Goal: Task Accomplishment & Management: Use online tool/utility

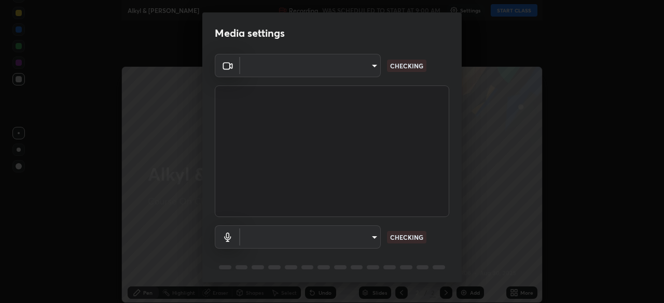
type input "e7f5d75c66a8ec01b6be6c8d9fba877b5f6738b88fd0c20368e9895a02b6f94a"
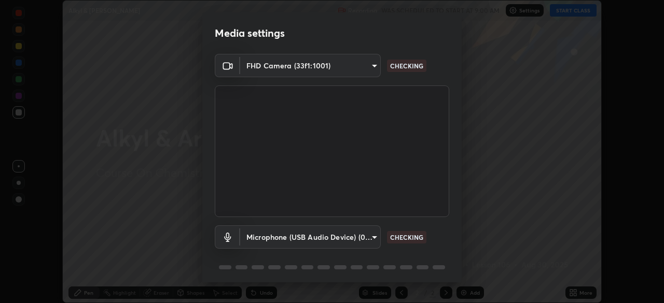
scroll to position [303, 664]
click at [365, 238] on body "Erase all Alkyl & Aryl Halide Recording WAS SCHEDULED TO START AT 9:00 AM Setti…" at bounding box center [332, 151] width 664 height 303
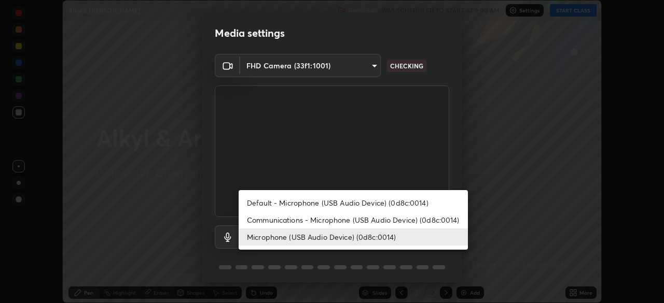
click at [356, 221] on li "Communications - Microphone (USB Audio Device) (0d8c:0014)" at bounding box center [353, 220] width 229 height 17
type input "communications"
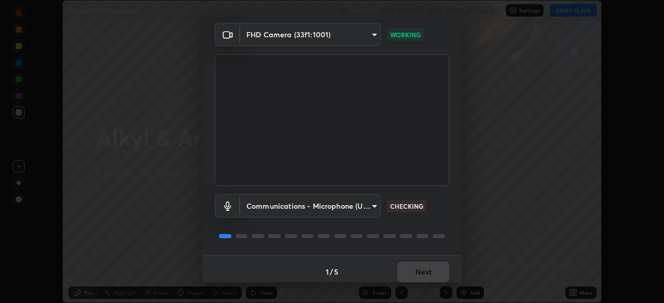
scroll to position [37, 0]
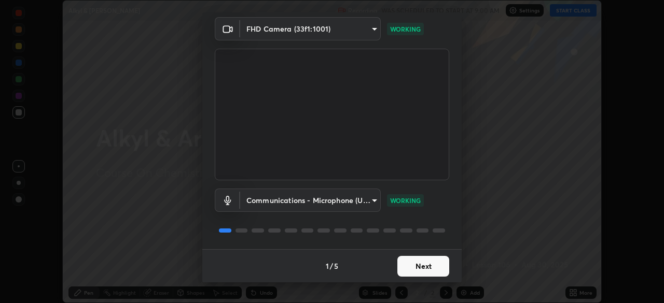
click at [419, 263] on button "Next" at bounding box center [423, 266] width 52 height 21
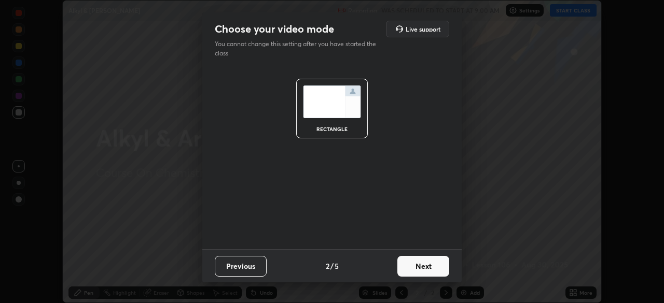
scroll to position [0, 0]
click at [427, 266] on button "Next" at bounding box center [423, 266] width 52 height 21
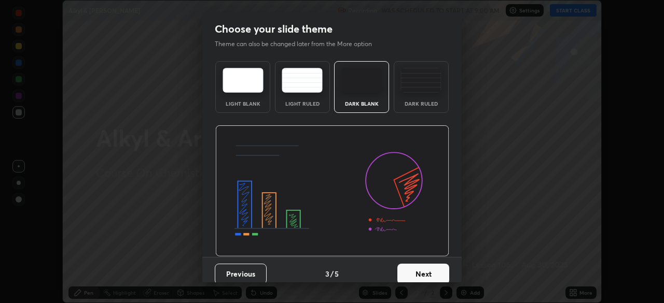
click at [439, 268] on button "Next" at bounding box center [423, 274] width 52 height 21
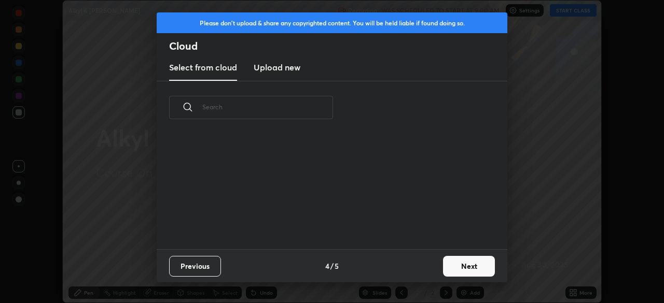
click at [469, 263] on button "Next" at bounding box center [469, 266] width 52 height 21
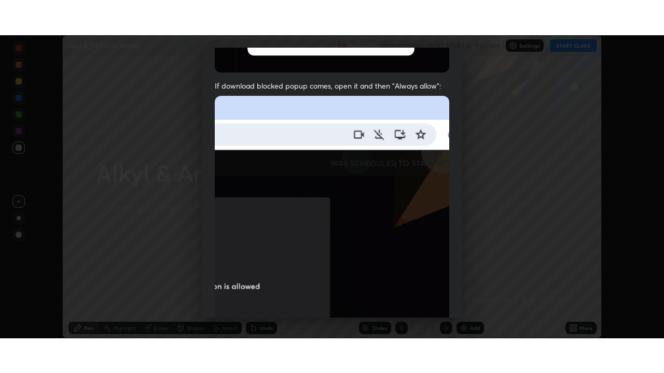
scroll to position [248, 0]
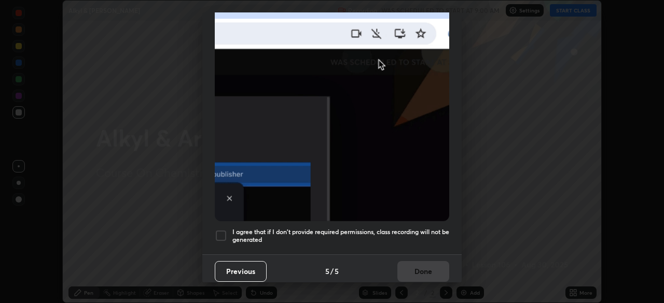
click at [223, 231] on div at bounding box center [221, 236] width 12 height 12
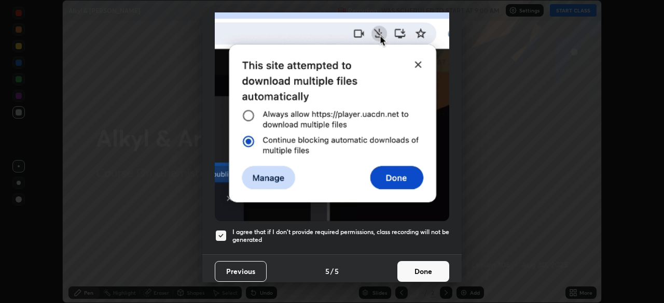
click at [406, 266] on button "Done" at bounding box center [423, 271] width 52 height 21
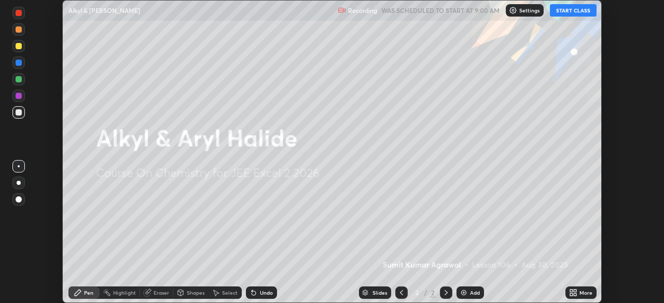
click at [570, 15] on button "START CLASS" at bounding box center [573, 10] width 47 height 12
click at [576, 296] on icon at bounding box center [575, 295] width 3 height 3
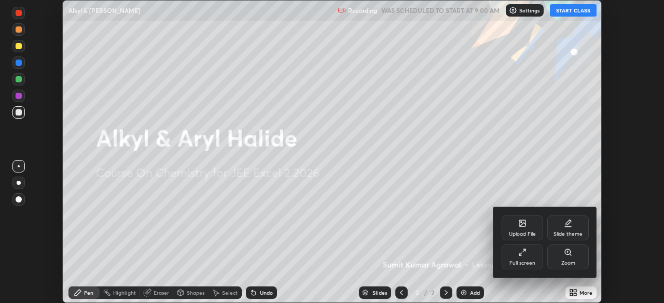
click at [522, 263] on div "Full screen" at bounding box center [522, 263] width 26 height 5
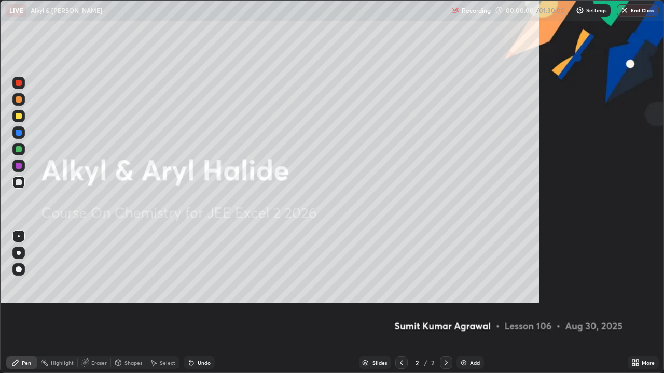
scroll to position [373, 664]
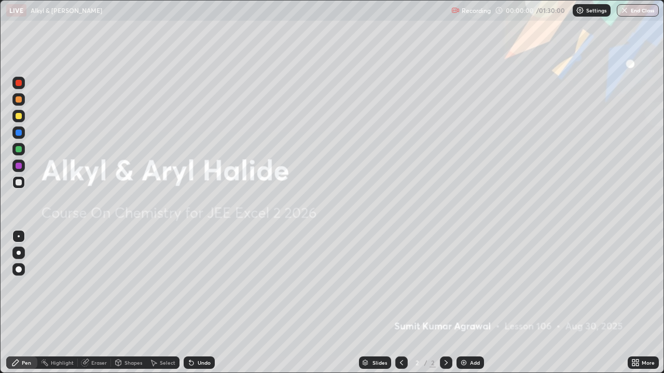
click at [470, 303] on div "Add" at bounding box center [475, 362] width 10 height 5
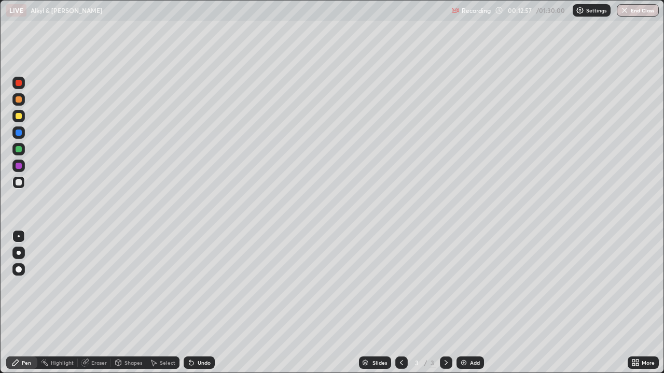
click at [95, 303] on div "Eraser" at bounding box center [99, 362] width 16 height 5
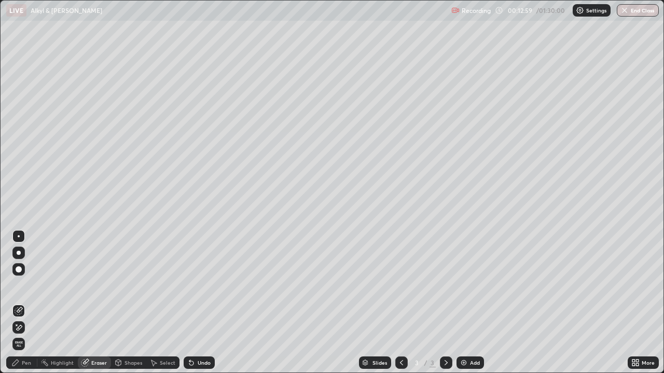
click at [26, 303] on div "Pen" at bounding box center [26, 362] width 9 height 5
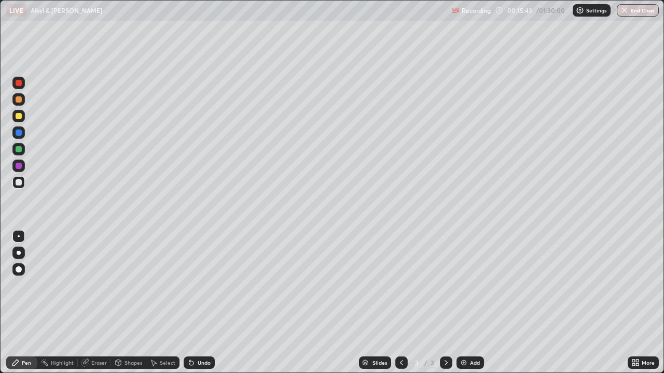
click at [210, 303] on div "Undo" at bounding box center [199, 363] width 31 height 12
click at [206, 303] on div "Undo" at bounding box center [204, 362] width 13 height 5
click at [212, 303] on div "Undo" at bounding box center [199, 363] width 31 height 12
click at [23, 117] on div at bounding box center [18, 116] width 12 height 12
click at [464, 303] on img at bounding box center [464, 363] width 8 height 8
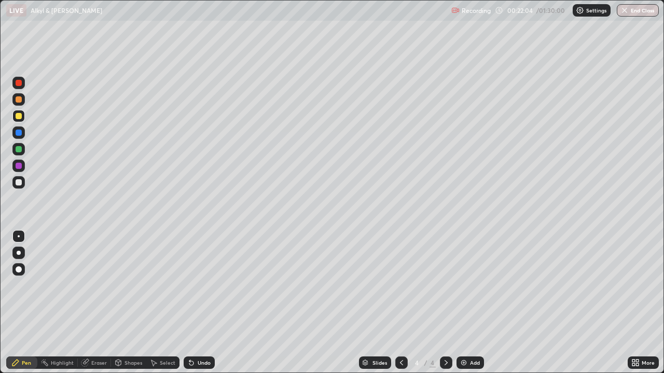
click at [204, 303] on div "Undo" at bounding box center [204, 362] width 13 height 5
click at [206, 303] on div "Undo" at bounding box center [204, 362] width 13 height 5
click at [209, 303] on div "Undo" at bounding box center [199, 363] width 31 height 12
click at [205, 303] on div "Undo" at bounding box center [199, 363] width 31 height 12
click at [207, 303] on div "Undo" at bounding box center [199, 363] width 31 height 12
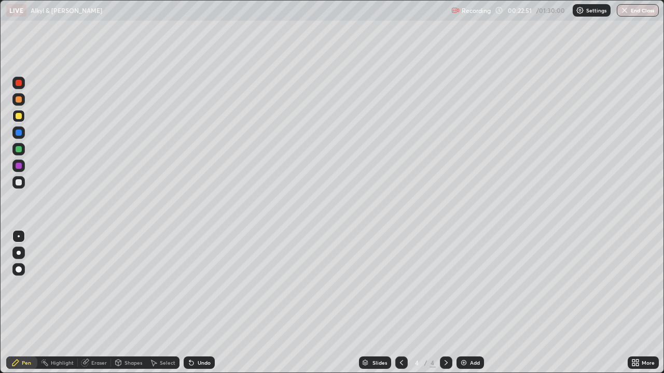
click at [107, 303] on div "Eraser" at bounding box center [94, 363] width 33 height 12
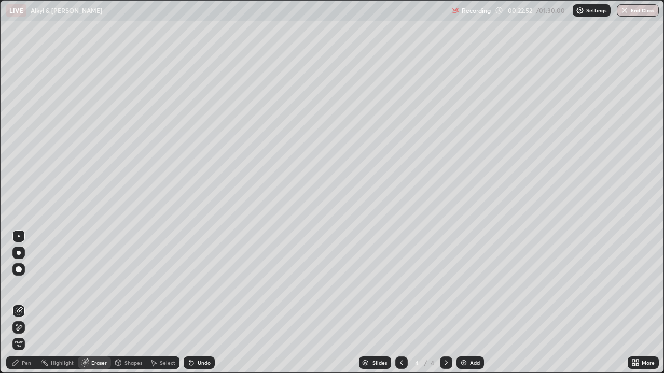
click at [31, 303] on div "Pen" at bounding box center [21, 363] width 31 height 12
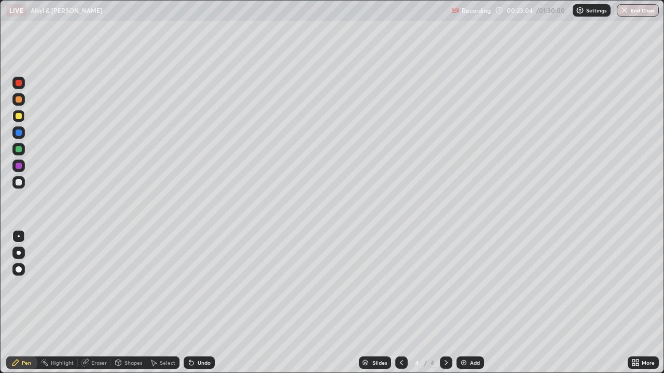
click at [200, 303] on div "Undo" at bounding box center [199, 363] width 31 height 12
click at [202, 303] on div "Undo" at bounding box center [199, 363] width 31 height 12
click at [198, 303] on div "Undo" at bounding box center [199, 363] width 31 height 12
click at [199, 303] on div "Undo" at bounding box center [204, 362] width 13 height 5
click at [399, 303] on icon at bounding box center [401, 363] width 8 height 8
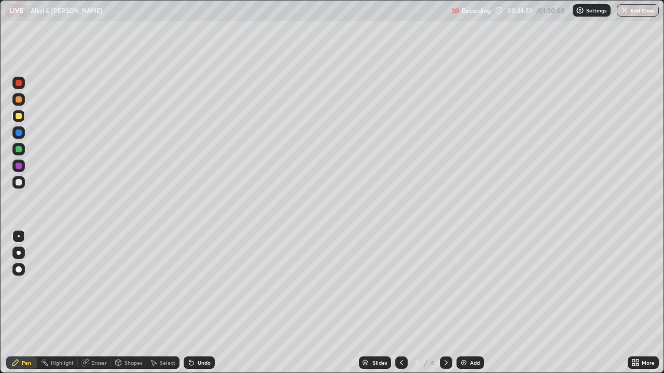
click at [445, 303] on icon at bounding box center [445, 362] width 3 height 5
click at [198, 303] on div "Undo" at bounding box center [204, 362] width 13 height 5
click at [203, 303] on div "Undo" at bounding box center [199, 363] width 31 height 12
click at [400, 303] on icon at bounding box center [401, 363] width 8 height 8
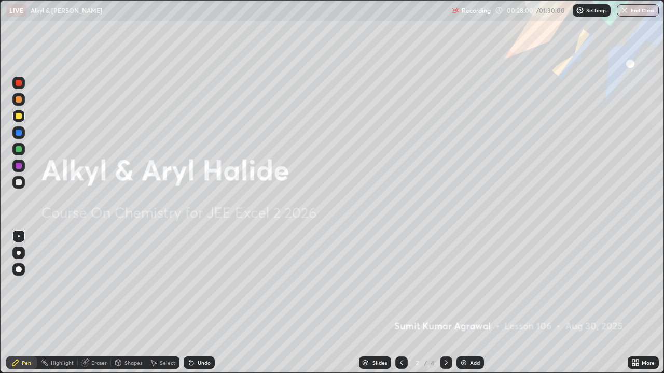
click at [447, 303] on div at bounding box center [446, 363] width 12 height 12
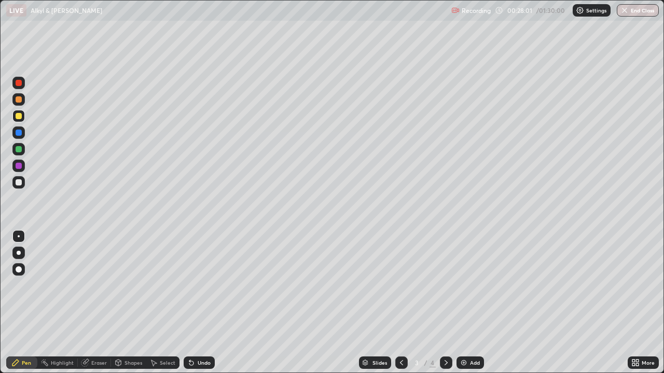
click at [443, 303] on div at bounding box center [446, 363] width 12 height 12
click at [400, 303] on icon at bounding box center [401, 363] width 8 height 8
click at [445, 303] on icon at bounding box center [446, 363] width 8 height 8
click at [471, 303] on div "Add" at bounding box center [475, 362] width 10 height 5
click at [199, 303] on div "Undo" at bounding box center [204, 362] width 13 height 5
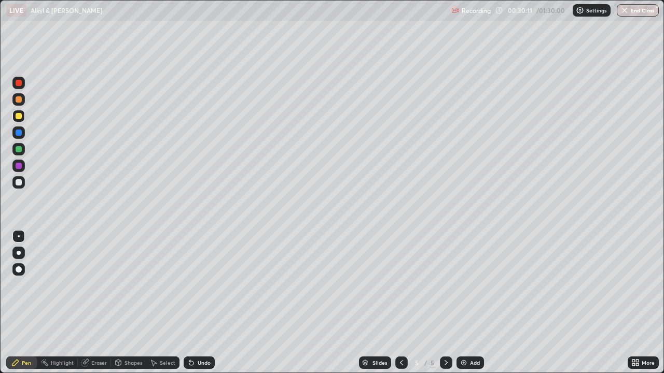
click at [203, 303] on div "Undo" at bounding box center [204, 362] width 13 height 5
click at [198, 303] on div "Undo" at bounding box center [204, 362] width 13 height 5
click at [189, 303] on icon at bounding box center [189, 360] width 1 height 1
click at [196, 303] on div "Undo" at bounding box center [199, 363] width 31 height 12
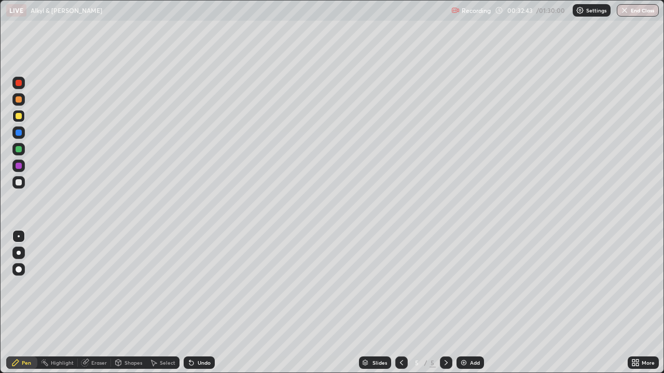
click at [198, 303] on div "Undo" at bounding box center [204, 362] width 13 height 5
click at [195, 303] on div "Undo" at bounding box center [199, 363] width 31 height 12
click at [205, 303] on div "Undo" at bounding box center [204, 362] width 13 height 5
click at [99, 303] on div "Eraser" at bounding box center [99, 362] width 16 height 5
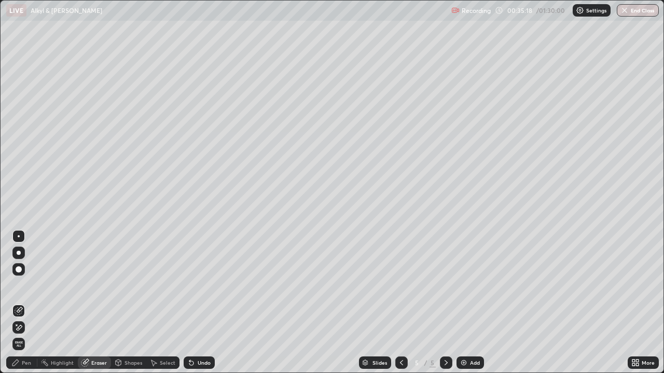
click at [22, 303] on div "Pen" at bounding box center [26, 362] width 9 height 5
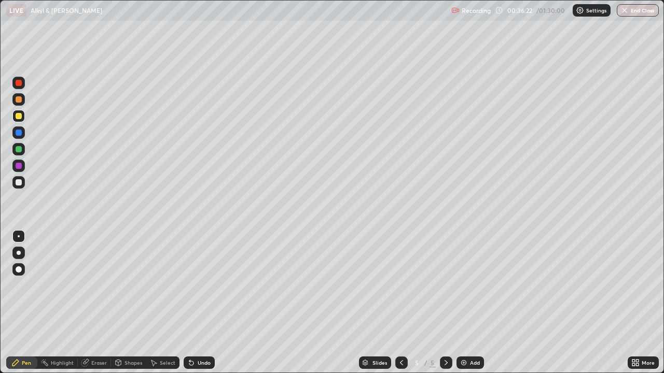
click at [464, 303] on img at bounding box center [464, 363] width 8 height 8
click at [190, 303] on div "Undo" at bounding box center [199, 363] width 31 height 12
click at [204, 303] on div "Undo" at bounding box center [199, 363] width 31 height 12
click at [203, 303] on div "Undo" at bounding box center [199, 363] width 31 height 12
click at [400, 303] on icon at bounding box center [401, 363] width 8 height 8
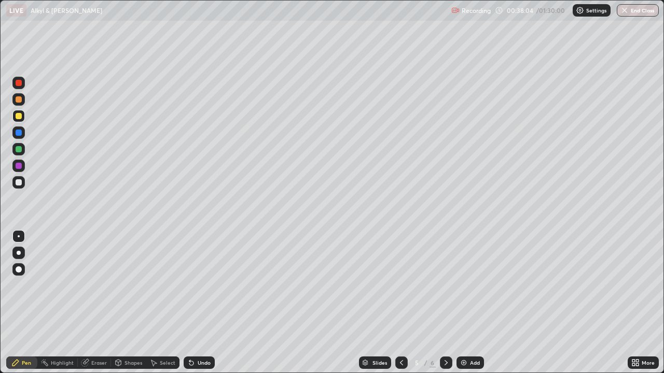
click at [400, 303] on icon at bounding box center [401, 363] width 8 height 8
click at [446, 303] on icon at bounding box center [446, 363] width 8 height 8
click at [447, 303] on icon at bounding box center [446, 363] width 8 height 8
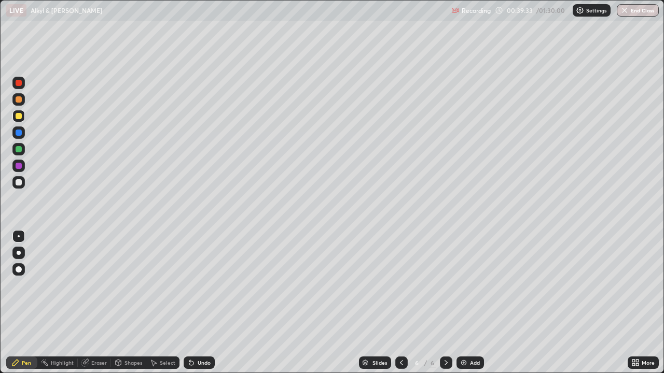
click at [400, 303] on icon at bounding box center [401, 363] width 8 height 8
click at [445, 303] on icon at bounding box center [446, 363] width 8 height 8
click at [398, 303] on icon at bounding box center [401, 363] width 8 height 8
click at [400, 303] on icon at bounding box center [401, 363] width 8 height 8
click at [445, 303] on icon at bounding box center [446, 363] width 8 height 8
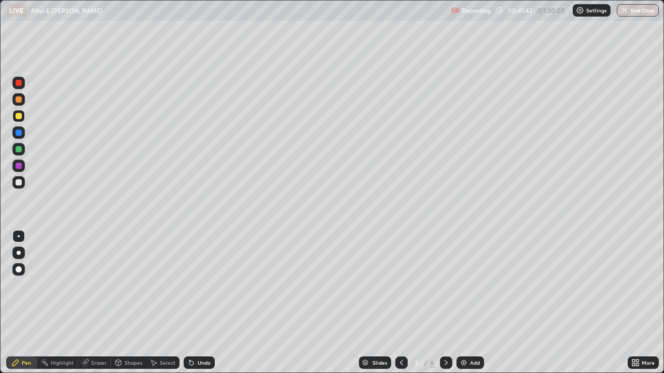
click at [444, 303] on icon at bounding box center [446, 363] width 8 height 8
click at [198, 303] on div "Undo" at bounding box center [204, 362] width 13 height 5
click at [399, 303] on icon at bounding box center [401, 363] width 8 height 8
click at [400, 303] on icon at bounding box center [401, 363] width 8 height 8
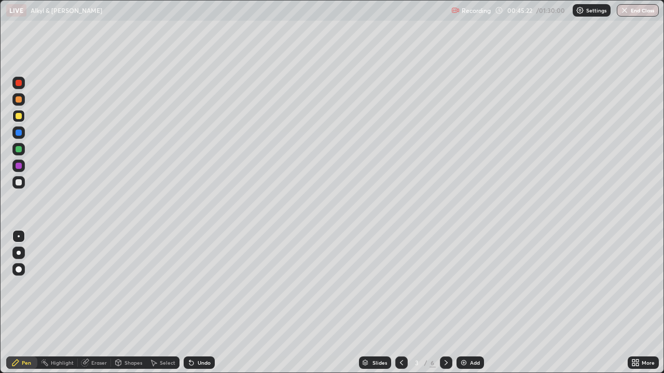
click at [444, 303] on icon at bounding box center [445, 362] width 3 height 5
click at [446, 303] on icon at bounding box center [446, 363] width 8 height 8
click at [443, 303] on div at bounding box center [446, 363] width 12 height 12
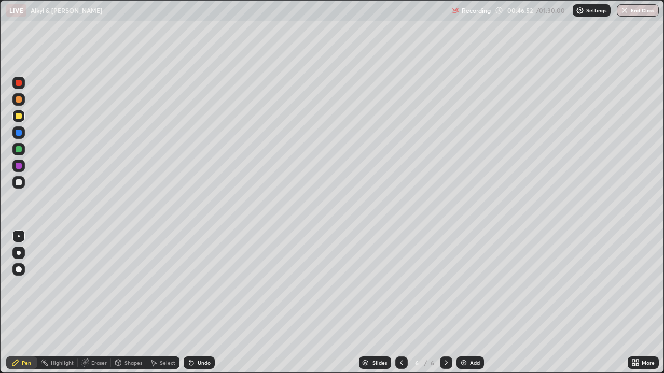
click at [191, 303] on icon at bounding box center [191, 363] width 4 height 4
click at [190, 303] on icon at bounding box center [191, 363] width 4 height 4
click at [191, 303] on icon at bounding box center [191, 363] width 4 height 4
click at [191, 303] on icon at bounding box center [191, 363] width 8 height 8
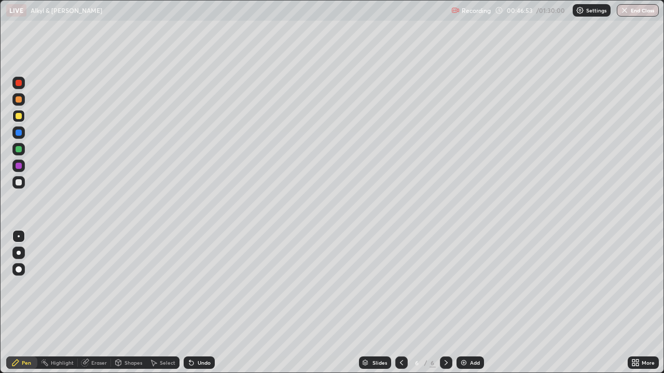
click at [190, 303] on icon at bounding box center [191, 363] width 4 height 4
click at [193, 303] on icon at bounding box center [191, 363] width 8 height 8
click at [192, 303] on icon at bounding box center [191, 363] width 4 height 4
click at [191, 303] on icon at bounding box center [191, 363] width 4 height 4
click at [190, 303] on icon at bounding box center [191, 363] width 4 height 4
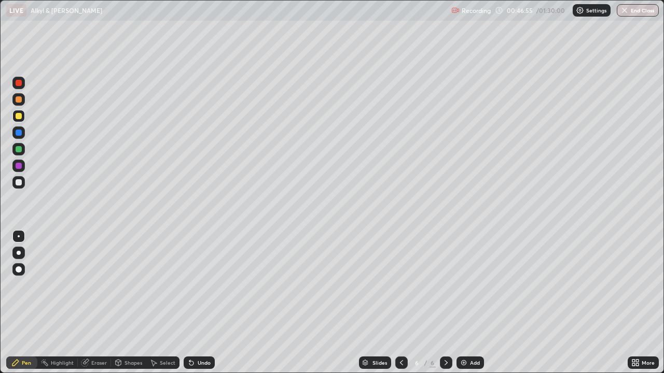
click at [193, 303] on icon at bounding box center [191, 363] width 8 height 8
click at [468, 303] on div "Add" at bounding box center [469, 363] width 27 height 12
click at [204, 303] on div "Undo" at bounding box center [196, 363] width 35 height 21
click at [189, 303] on icon at bounding box center [189, 360] width 1 height 1
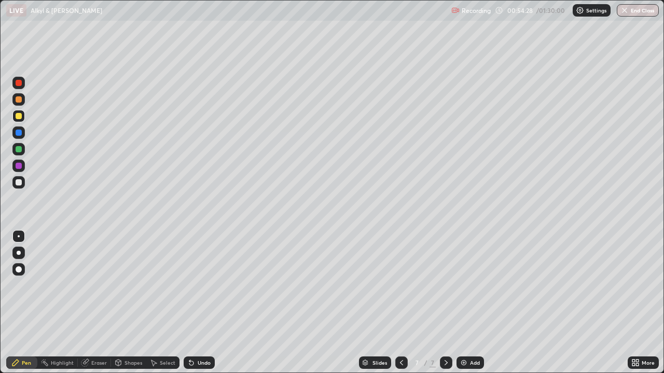
click at [465, 303] on img at bounding box center [464, 363] width 8 height 8
click at [200, 303] on div "Undo" at bounding box center [199, 363] width 31 height 12
click at [195, 303] on div "Undo" at bounding box center [199, 363] width 31 height 12
click at [210, 303] on div "Undo" at bounding box center [199, 363] width 31 height 12
click at [205, 303] on div "Undo" at bounding box center [199, 363] width 31 height 12
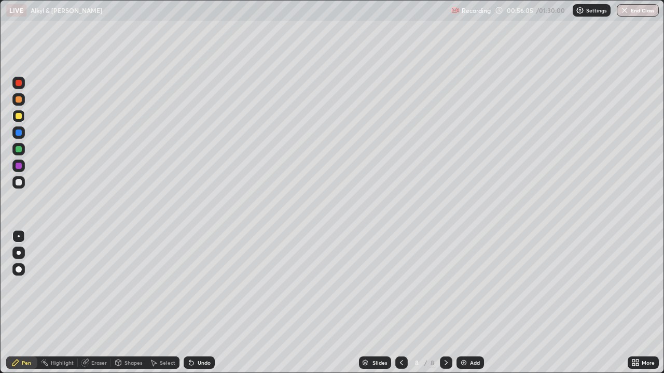
click at [22, 184] on div at bounding box center [18, 182] width 12 height 12
click at [204, 303] on div "Undo" at bounding box center [204, 362] width 13 height 5
click at [463, 303] on img at bounding box center [464, 363] width 8 height 8
click at [202, 303] on div "Undo" at bounding box center [199, 363] width 31 height 12
click at [210, 303] on div "Undo" at bounding box center [199, 363] width 31 height 12
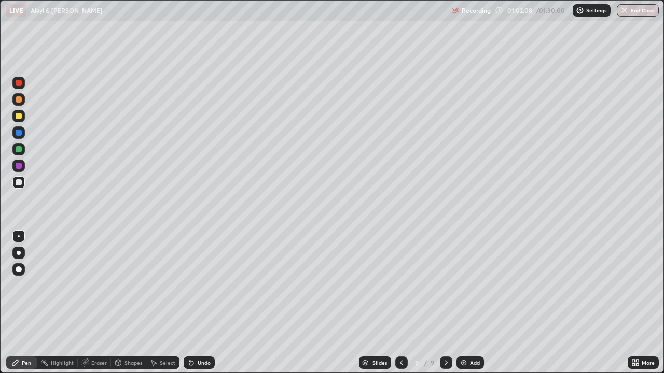
click at [196, 303] on div "Undo" at bounding box center [199, 363] width 31 height 12
click at [202, 303] on div "Undo" at bounding box center [204, 362] width 13 height 5
click at [400, 303] on icon at bounding box center [401, 362] width 3 height 5
click at [400, 303] on icon at bounding box center [401, 363] width 8 height 8
click at [446, 303] on icon at bounding box center [445, 362] width 3 height 5
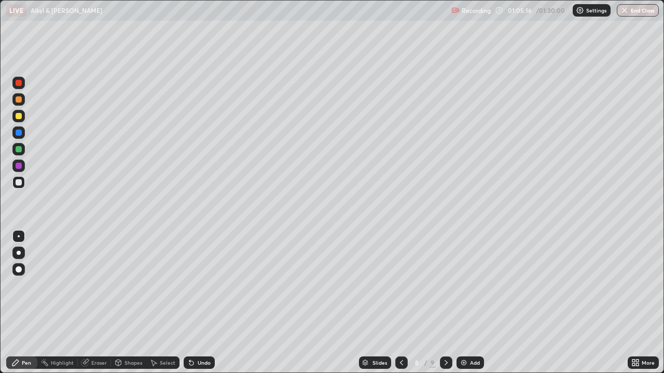
click at [445, 303] on icon at bounding box center [446, 363] width 8 height 8
click at [467, 303] on div "Add" at bounding box center [469, 363] width 27 height 12
click at [401, 303] on icon at bounding box center [401, 363] width 8 height 8
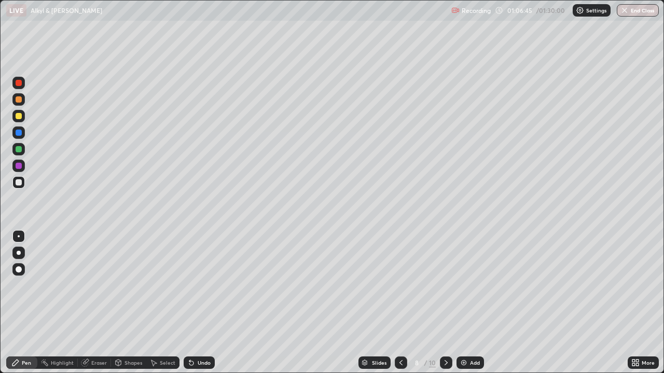
click at [446, 303] on icon at bounding box center [445, 362] width 3 height 5
click at [446, 303] on icon at bounding box center [446, 363] width 8 height 8
click at [401, 303] on icon at bounding box center [401, 363] width 8 height 8
click at [472, 303] on div "Add" at bounding box center [475, 362] width 10 height 5
click at [199, 303] on div "Undo" at bounding box center [196, 363] width 35 height 21
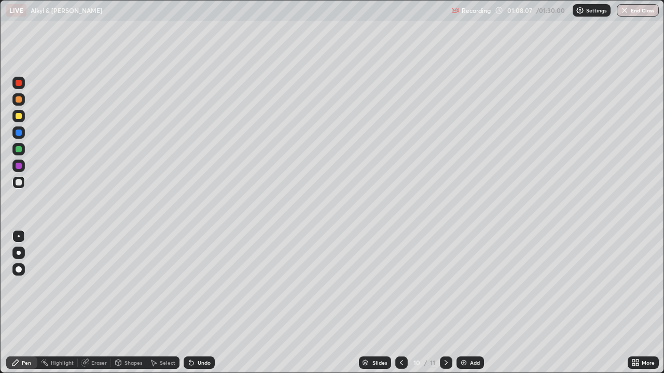
click at [202, 303] on div "Undo" at bounding box center [199, 363] width 31 height 12
click at [204, 303] on div "Undo" at bounding box center [199, 363] width 31 height 12
click at [206, 303] on div "Undo" at bounding box center [204, 362] width 13 height 5
click at [205, 303] on div "Undo" at bounding box center [199, 363] width 31 height 12
click at [95, 303] on div "Eraser" at bounding box center [99, 362] width 16 height 5
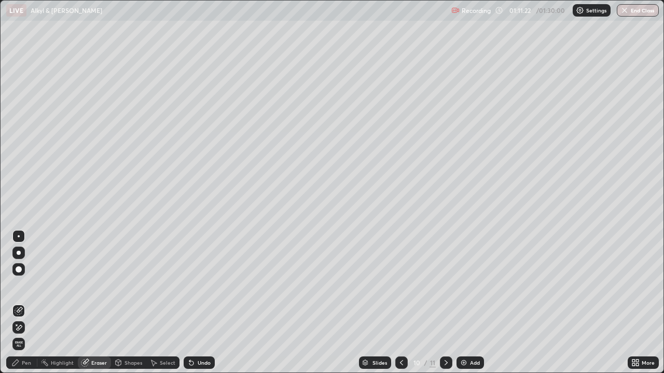
click at [29, 303] on div "Pen" at bounding box center [26, 362] width 9 height 5
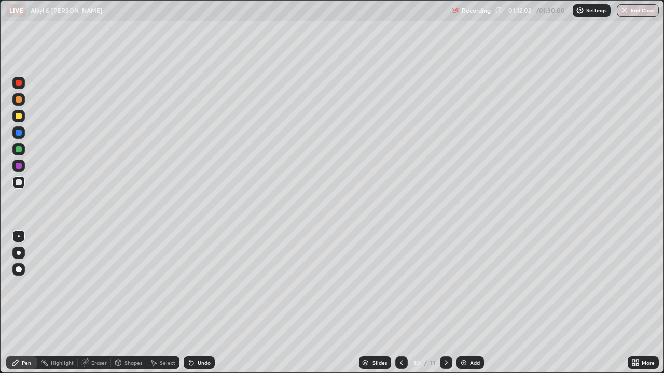
click at [405, 303] on div at bounding box center [401, 363] width 12 height 12
click at [402, 303] on icon at bounding box center [401, 363] width 8 height 8
click at [398, 303] on icon at bounding box center [401, 363] width 8 height 8
click at [400, 303] on icon at bounding box center [401, 363] width 8 height 8
click at [445, 303] on icon at bounding box center [446, 363] width 8 height 8
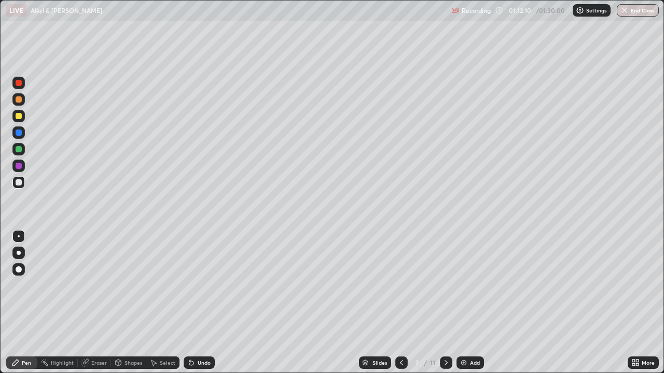
click at [441, 303] on div at bounding box center [446, 363] width 12 height 12
click at [444, 303] on icon at bounding box center [445, 362] width 3 height 5
click at [446, 303] on icon at bounding box center [446, 363] width 8 height 8
click at [446, 303] on icon at bounding box center [445, 362] width 3 height 5
click at [445, 303] on icon at bounding box center [446, 363] width 8 height 8
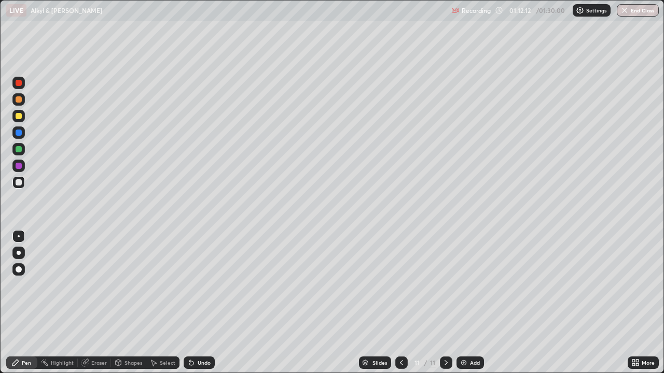
click at [396, 303] on div at bounding box center [401, 363] width 12 height 12
click at [445, 303] on icon at bounding box center [446, 363] width 8 height 8
click at [200, 303] on div "Undo" at bounding box center [199, 363] width 31 height 12
click at [203, 303] on div "Undo" at bounding box center [199, 363] width 31 height 12
click at [103, 303] on div "Eraser" at bounding box center [99, 362] width 16 height 5
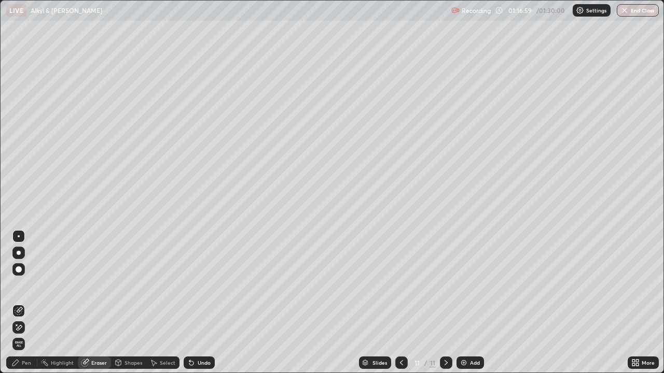
click at [22, 303] on div "Pen" at bounding box center [26, 362] width 9 height 5
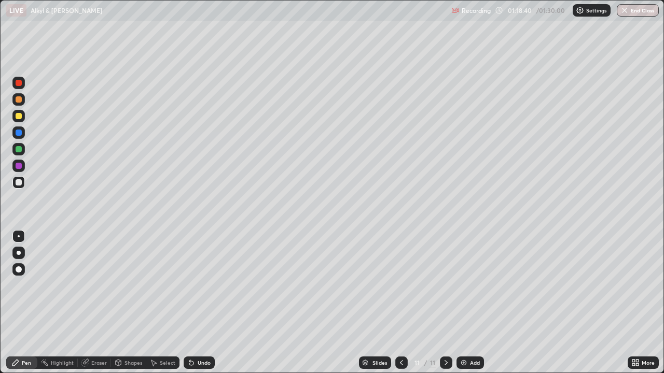
click at [198, 303] on div "Undo" at bounding box center [204, 362] width 13 height 5
click at [401, 303] on icon at bounding box center [401, 363] width 8 height 8
click at [402, 303] on icon at bounding box center [401, 363] width 8 height 8
click at [401, 303] on icon at bounding box center [401, 363] width 8 height 8
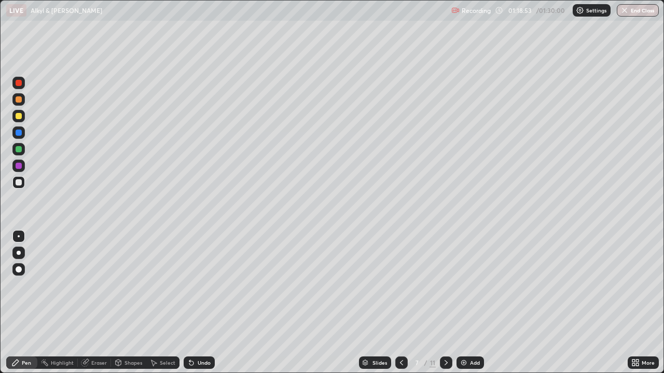
click at [400, 303] on icon at bounding box center [401, 362] width 3 height 5
click at [400, 303] on icon at bounding box center [401, 363] width 8 height 8
click at [444, 303] on icon at bounding box center [445, 362] width 3 height 5
click at [445, 303] on icon at bounding box center [446, 363] width 8 height 8
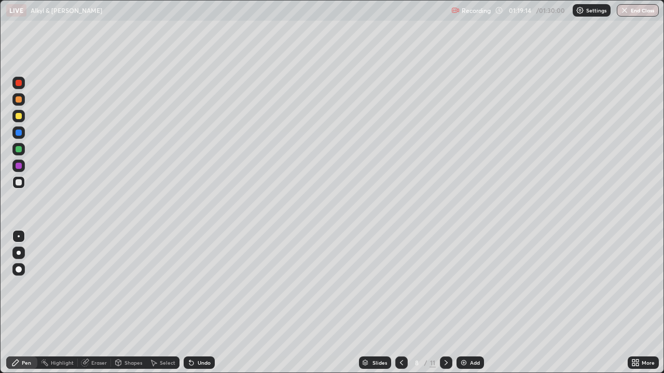
click at [446, 303] on icon at bounding box center [446, 363] width 8 height 8
click at [445, 303] on icon at bounding box center [446, 363] width 8 height 8
click at [444, 303] on icon at bounding box center [446, 363] width 8 height 8
click at [443, 303] on icon at bounding box center [446, 363] width 8 height 8
click at [445, 303] on icon at bounding box center [446, 363] width 8 height 8
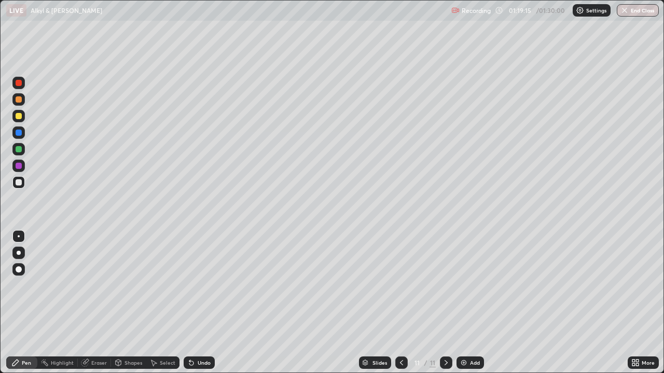
click at [440, 303] on div at bounding box center [446, 363] width 12 height 12
click at [399, 303] on icon at bounding box center [401, 363] width 8 height 8
click at [442, 303] on icon at bounding box center [446, 363] width 8 height 8
click at [99, 303] on div "Eraser" at bounding box center [99, 362] width 16 height 5
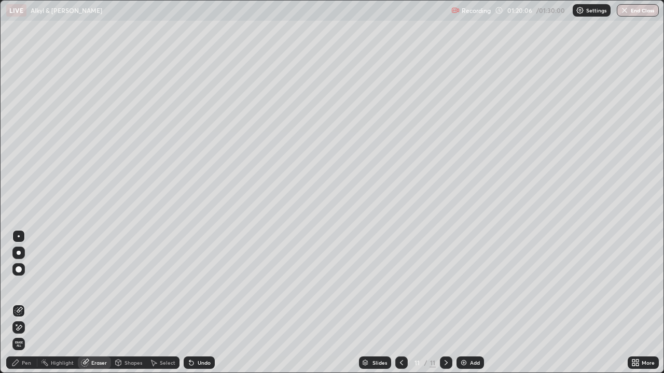
click at [26, 303] on div "Pen" at bounding box center [26, 362] width 9 height 5
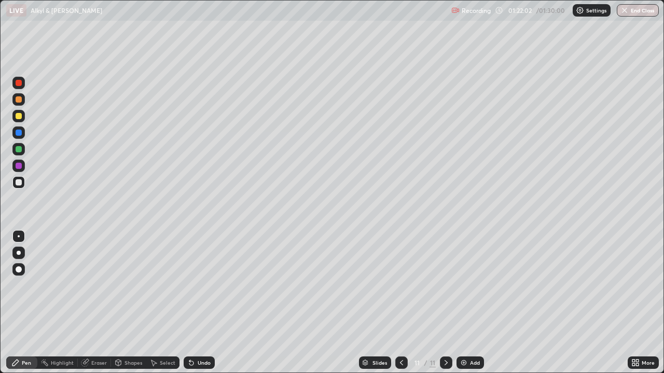
click at [198, 303] on div "Undo" at bounding box center [204, 362] width 13 height 5
click at [194, 303] on div "Undo" at bounding box center [199, 363] width 31 height 12
click at [197, 303] on div "Undo" at bounding box center [199, 363] width 31 height 12
click at [198, 303] on div "Undo" at bounding box center [199, 363] width 31 height 12
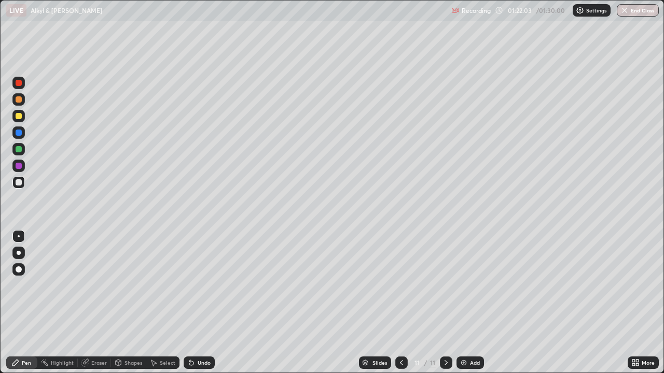
click at [203, 303] on div "Undo" at bounding box center [199, 363] width 31 height 12
click at [474, 303] on div "Add" at bounding box center [475, 362] width 10 height 5
click at [199, 303] on div "Undo" at bounding box center [199, 363] width 31 height 12
click at [210, 303] on div "Undo" at bounding box center [199, 363] width 31 height 12
click at [203, 303] on div "Undo" at bounding box center [199, 363] width 31 height 12
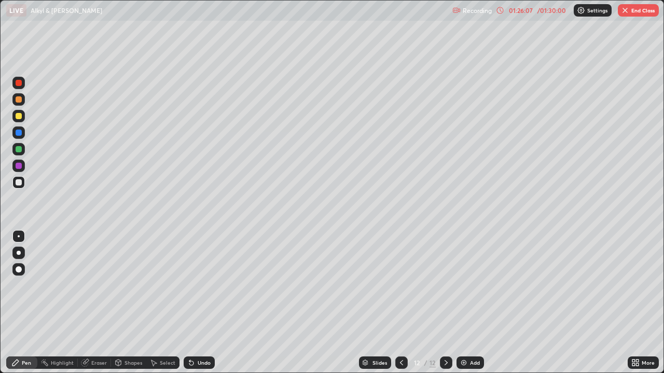
click at [201, 303] on div "Undo" at bounding box center [204, 362] width 13 height 5
click at [94, 303] on div "Eraser" at bounding box center [99, 362] width 16 height 5
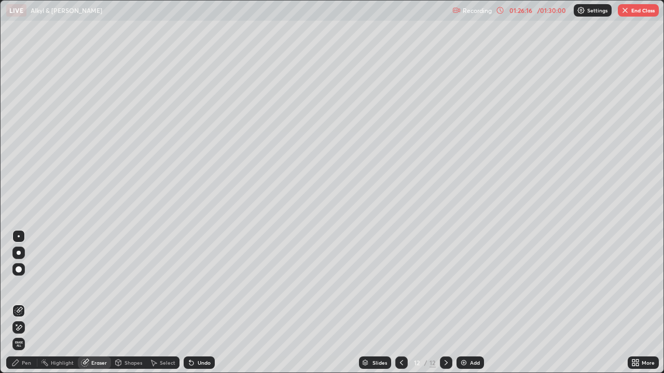
click at [28, 303] on div "Pen" at bounding box center [26, 362] width 9 height 5
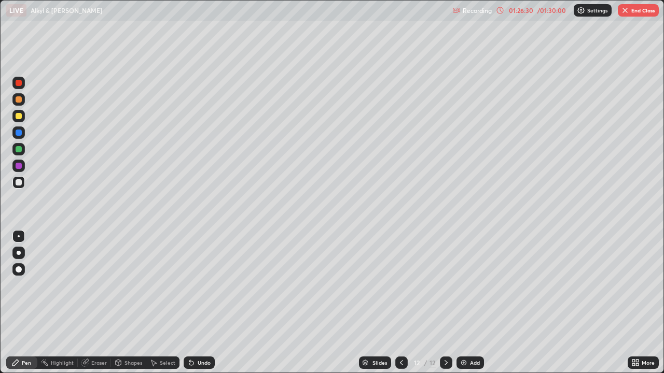
click at [189, 303] on icon at bounding box center [189, 360] width 1 height 1
click at [194, 303] on div "Undo" at bounding box center [199, 363] width 31 height 12
click at [207, 303] on div "Undo" at bounding box center [199, 363] width 31 height 12
click at [638, 11] on button "End Class" at bounding box center [638, 10] width 41 height 12
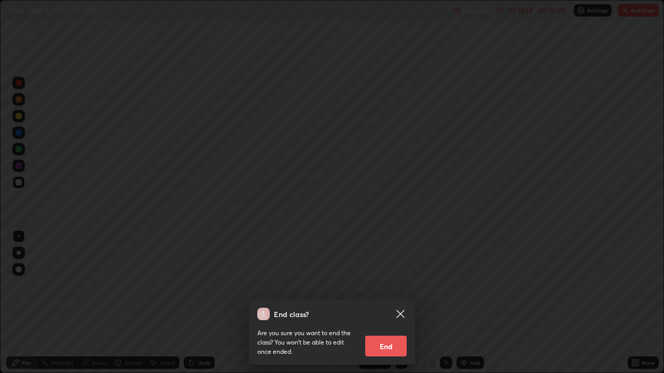
click at [392, 303] on button "End" at bounding box center [385, 346] width 41 height 21
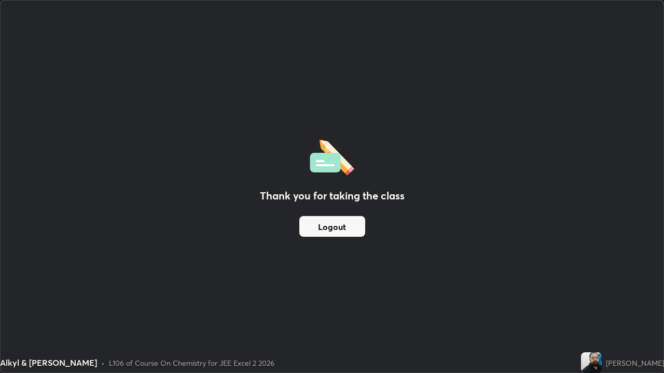
click at [328, 230] on button "Logout" at bounding box center [332, 226] width 66 height 21
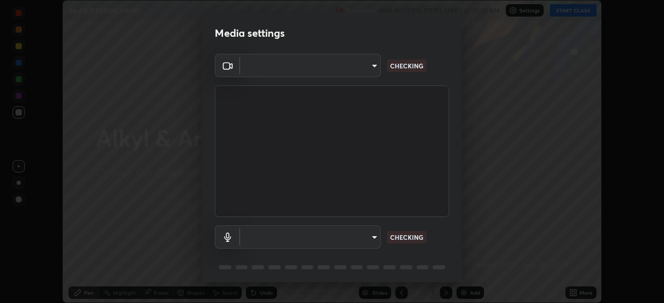
scroll to position [303, 664]
type input "e7f5d75c66a8ec01b6be6c8d9fba877b5f6738b88fd0c20368e9895a02b6f94a"
click at [358, 236] on body "Erase all Alkyl & [PERSON_NAME] Recording WAS SCHEDULED TO START AT 10:45 AM Se…" at bounding box center [332, 151] width 664 height 303
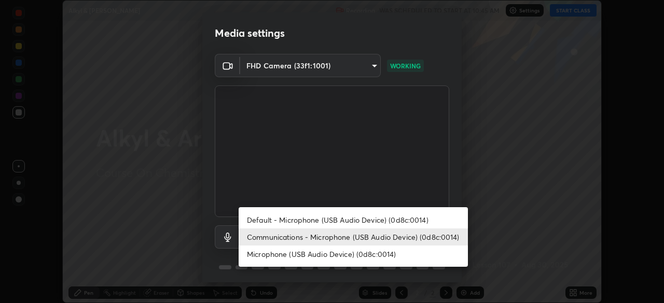
click at [324, 258] on li "Microphone (USB Audio Device) (0d8c:0014)" at bounding box center [353, 254] width 229 height 17
type input "7a19c8c474c7631c674bf907b925089f2c922801c6e09ae053456f7d84aa81b6"
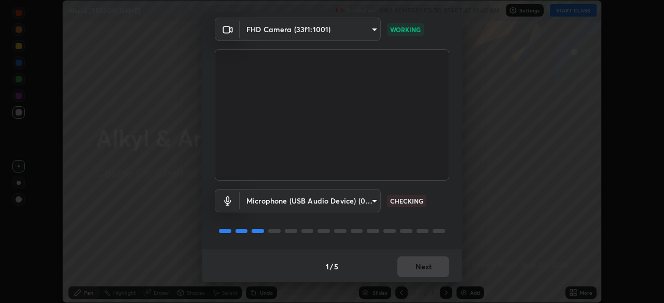
scroll to position [37, 0]
click at [411, 263] on button "Next" at bounding box center [423, 266] width 52 height 21
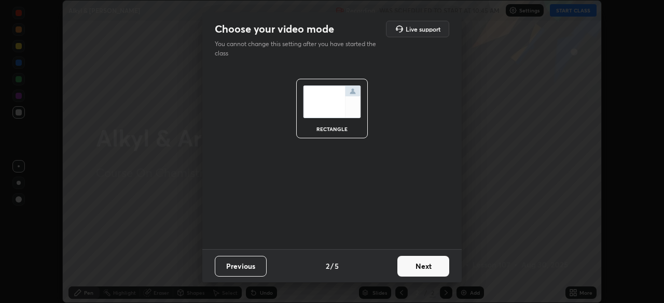
click at [411, 267] on button "Next" at bounding box center [423, 266] width 52 height 21
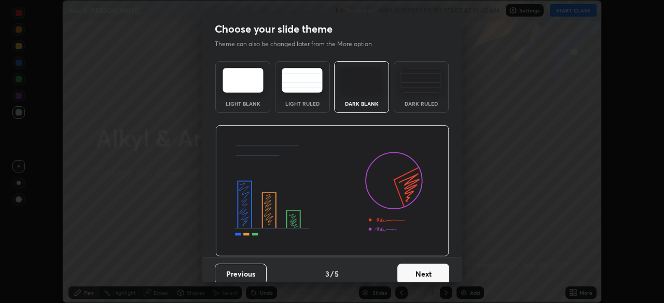
click at [411, 269] on button "Next" at bounding box center [423, 274] width 52 height 21
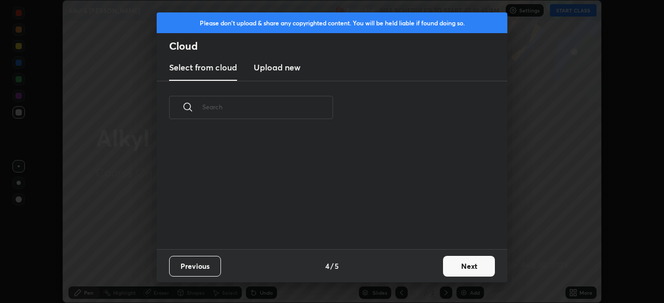
click at [450, 269] on button "Next" at bounding box center [469, 266] width 52 height 21
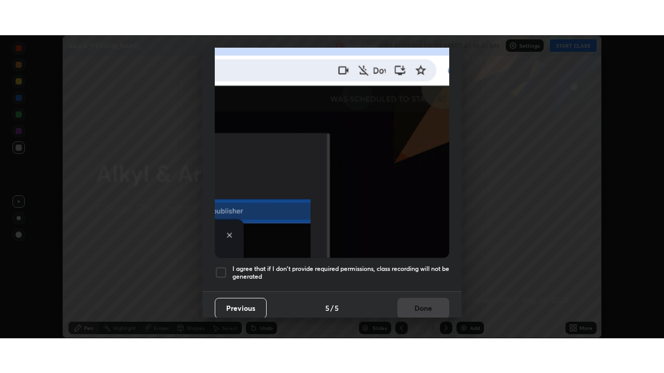
scroll to position [248, 0]
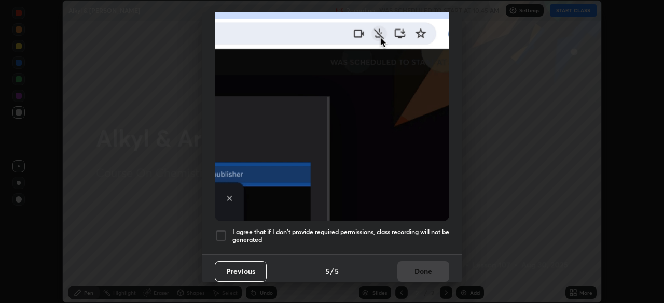
click at [222, 231] on div at bounding box center [221, 236] width 12 height 12
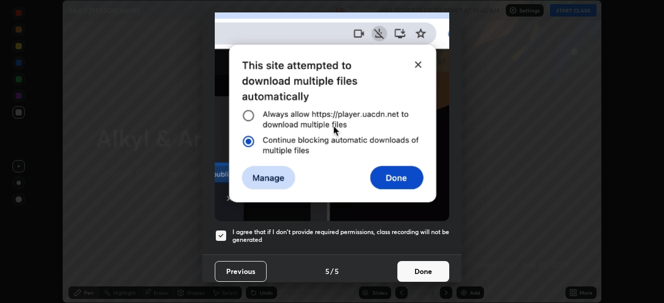
click at [414, 266] on button "Done" at bounding box center [423, 271] width 52 height 21
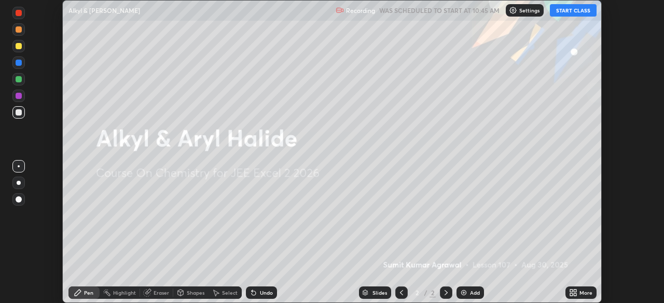
click at [566, 12] on button "START CLASS" at bounding box center [573, 10] width 47 height 12
click at [574, 291] on icon at bounding box center [575, 291] width 3 height 3
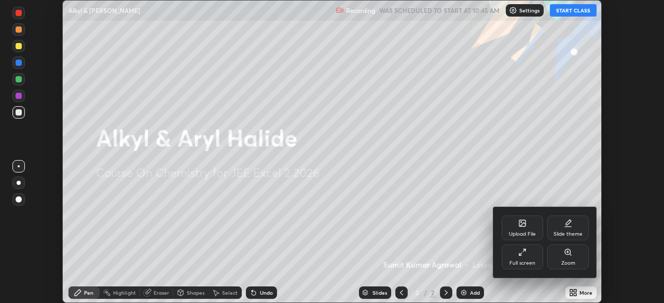
click at [512, 258] on div "Full screen" at bounding box center [522, 257] width 41 height 25
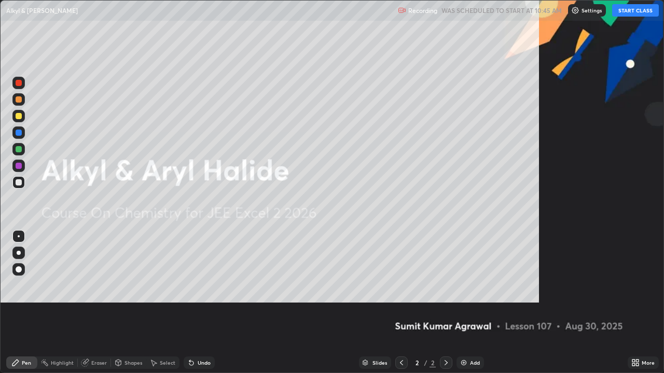
scroll to position [373, 664]
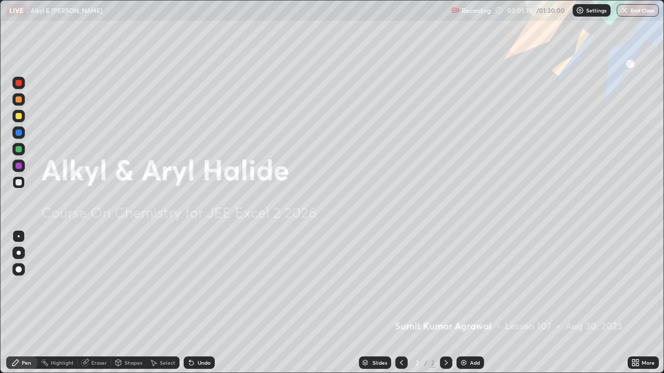
click at [470, 303] on div "Add" at bounding box center [475, 362] width 10 height 5
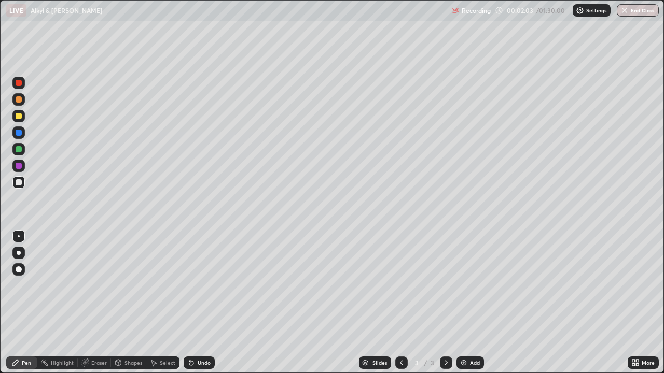
click at [189, 303] on icon at bounding box center [189, 360] width 1 height 1
click at [199, 303] on div "Undo" at bounding box center [199, 363] width 31 height 12
click at [97, 303] on div "Eraser" at bounding box center [99, 362] width 16 height 5
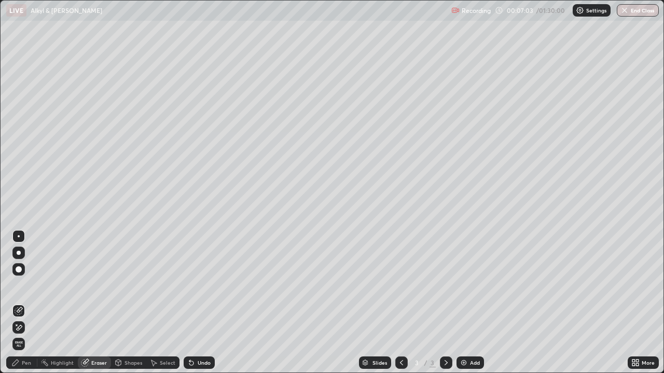
click at [22, 303] on div "Pen" at bounding box center [26, 362] width 9 height 5
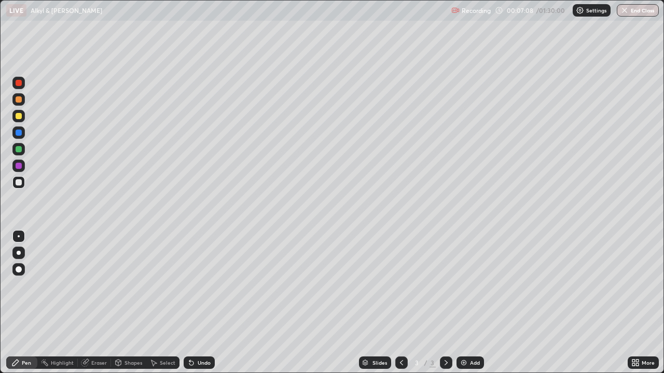
click at [194, 303] on div "Undo" at bounding box center [199, 363] width 31 height 12
click at [196, 303] on div "Undo" at bounding box center [199, 363] width 31 height 12
click at [197, 303] on div "Undo" at bounding box center [199, 363] width 31 height 12
click at [91, 303] on div "Eraser" at bounding box center [99, 362] width 16 height 5
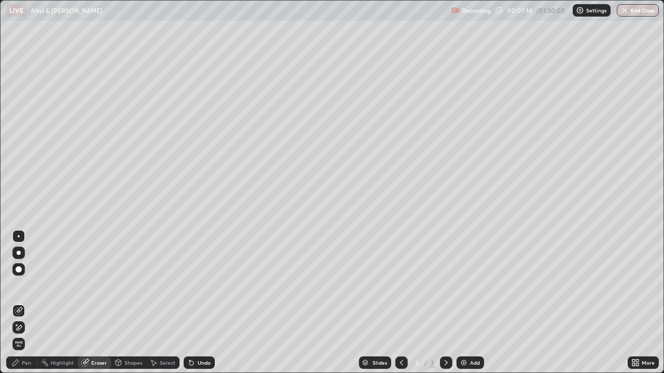
click at [26, 303] on div "Pen" at bounding box center [26, 362] width 9 height 5
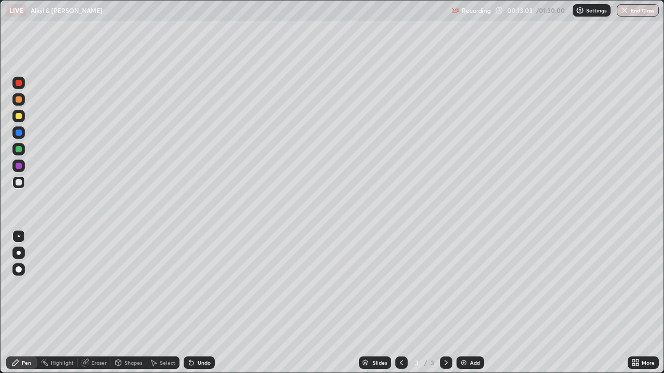
click at [99, 303] on div "Eraser" at bounding box center [99, 362] width 16 height 5
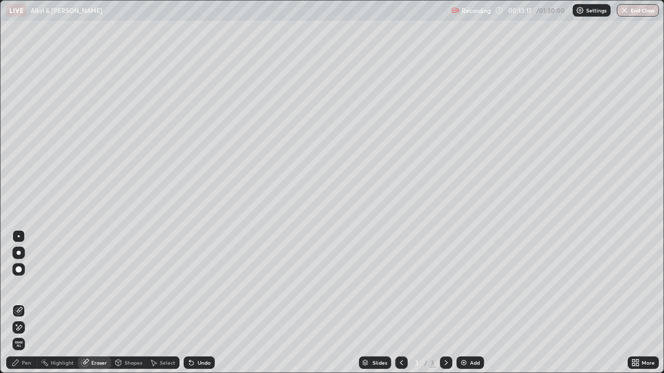
click at [470, 303] on div "Add" at bounding box center [475, 362] width 10 height 5
click at [29, 303] on div "Pen" at bounding box center [26, 362] width 9 height 5
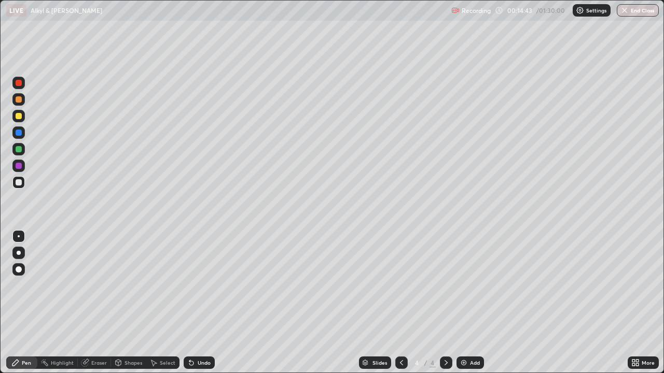
click at [397, 303] on icon at bounding box center [401, 363] width 8 height 8
click at [445, 303] on icon at bounding box center [446, 363] width 8 height 8
click at [203, 303] on div "Undo" at bounding box center [204, 362] width 13 height 5
click at [202, 303] on div "Undo" at bounding box center [204, 362] width 13 height 5
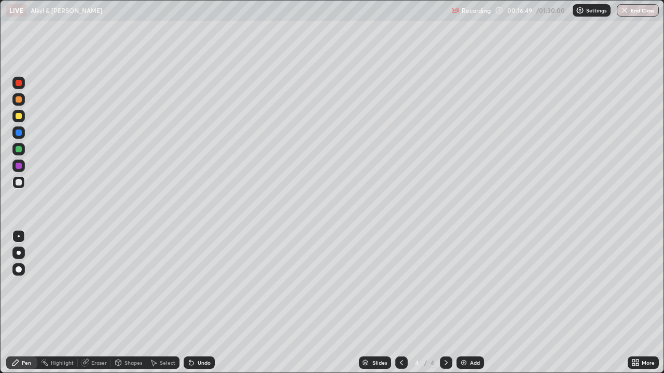
click at [95, 303] on div "Eraser" at bounding box center [99, 362] width 16 height 5
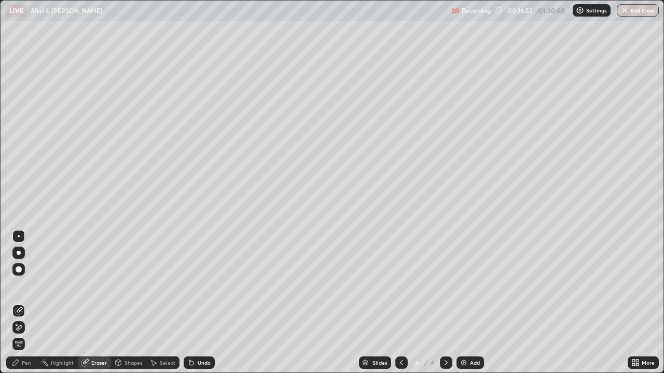
click at [24, 303] on div "Pen" at bounding box center [26, 362] width 9 height 5
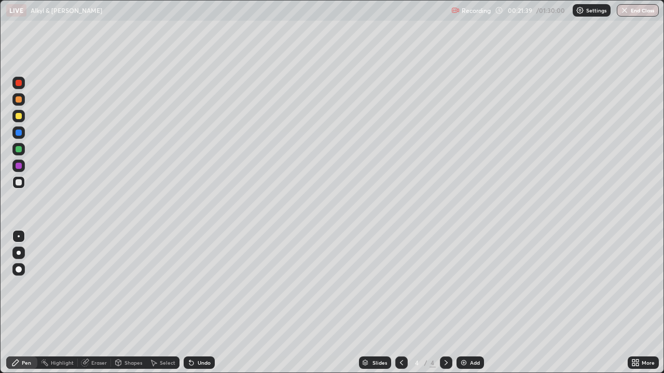
click at [474, 303] on div "Add" at bounding box center [475, 362] width 10 height 5
click at [196, 303] on div "Undo" at bounding box center [199, 363] width 31 height 12
click at [198, 303] on div "Undo" at bounding box center [204, 362] width 13 height 5
click at [200, 303] on div "Undo" at bounding box center [199, 363] width 31 height 12
click at [199, 303] on div "Undo" at bounding box center [199, 363] width 31 height 12
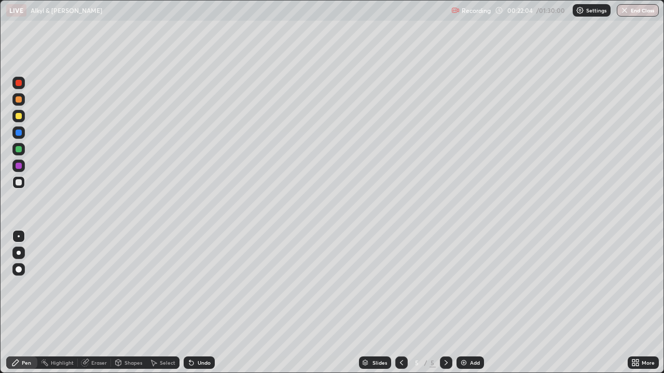
click at [210, 303] on div "Undo" at bounding box center [199, 363] width 31 height 12
click at [203, 303] on div "Undo" at bounding box center [204, 362] width 13 height 5
click at [190, 303] on icon at bounding box center [191, 363] width 4 height 4
click at [470, 303] on div "Add" at bounding box center [475, 362] width 10 height 5
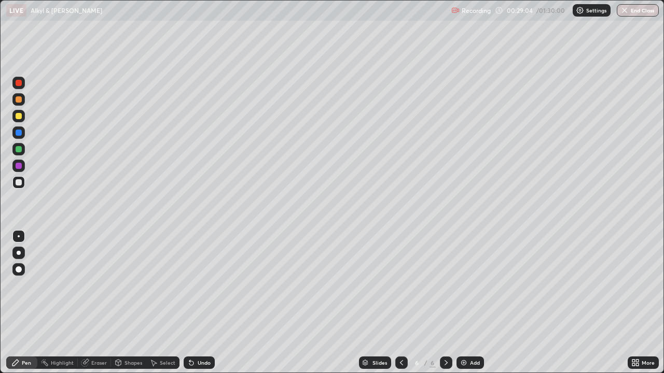
click at [198, 303] on div "Undo" at bounding box center [204, 362] width 13 height 5
click at [196, 303] on div "Undo" at bounding box center [199, 363] width 31 height 12
click at [207, 303] on div "Undo" at bounding box center [199, 363] width 31 height 12
click at [206, 303] on div "Undo" at bounding box center [199, 363] width 31 height 12
click at [399, 303] on icon at bounding box center [401, 363] width 8 height 8
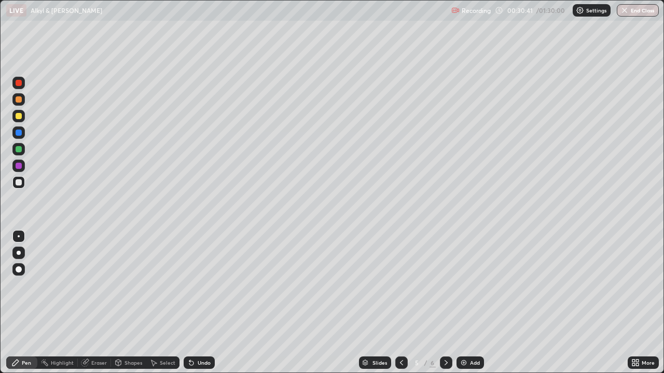
click at [399, 303] on icon at bounding box center [401, 363] width 8 height 8
click at [400, 303] on icon at bounding box center [401, 363] width 8 height 8
click at [444, 303] on icon at bounding box center [446, 363] width 8 height 8
click at [444, 303] on icon at bounding box center [445, 362] width 3 height 5
click at [445, 303] on icon at bounding box center [446, 363] width 8 height 8
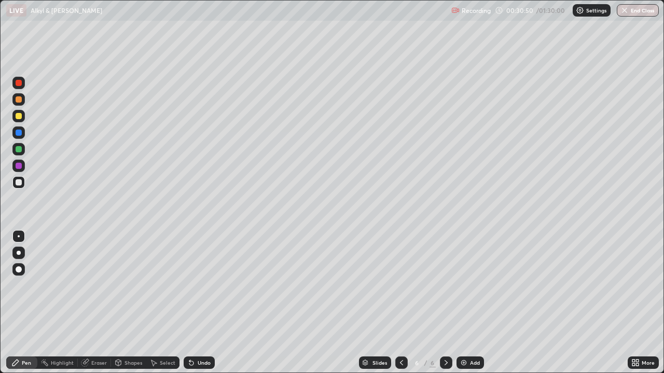
click at [444, 303] on icon at bounding box center [446, 363] width 8 height 8
click at [445, 303] on icon at bounding box center [446, 363] width 8 height 8
click at [462, 303] on img at bounding box center [464, 363] width 8 height 8
click at [203, 303] on div "Undo" at bounding box center [204, 362] width 13 height 5
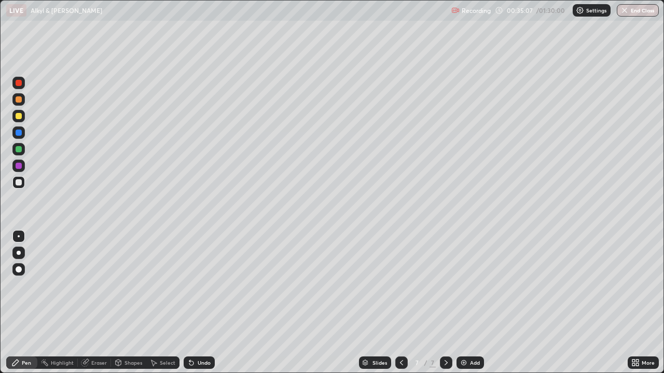
click at [204, 303] on div "Undo" at bounding box center [199, 363] width 31 height 12
click at [198, 303] on div "Undo" at bounding box center [204, 362] width 13 height 5
click at [206, 303] on div "Undo" at bounding box center [199, 363] width 31 height 12
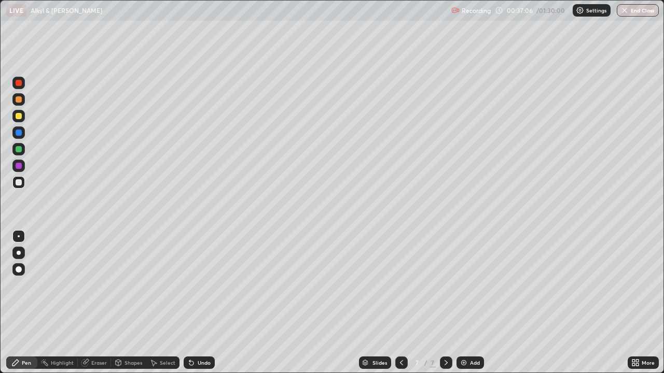
click at [203, 303] on div "Undo" at bounding box center [204, 362] width 13 height 5
click at [204, 303] on div "Undo" at bounding box center [204, 362] width 13 height 5
click at [470, 303] on div "Add" at bounding box center [475, 362] width 10 height 5
click at [207, 303] on div "Undo" at bounding box center [204, 362] width 13 height 5
click at [202, 303] on div "Undo" at bounding box center [204, 362] width 13 height 5
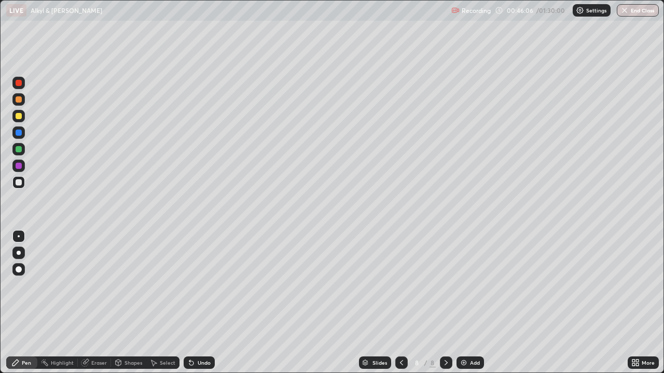
click at [206, 303] on div "Undo" at bounding box center [204, 362] width 13 height 5
click at [202, 303] on div "Undo" at bounding box center [204, 362] width 13 height 5
click at [203, 303] on div "Undo" at bounding box center [204, 362] width 13 height 5
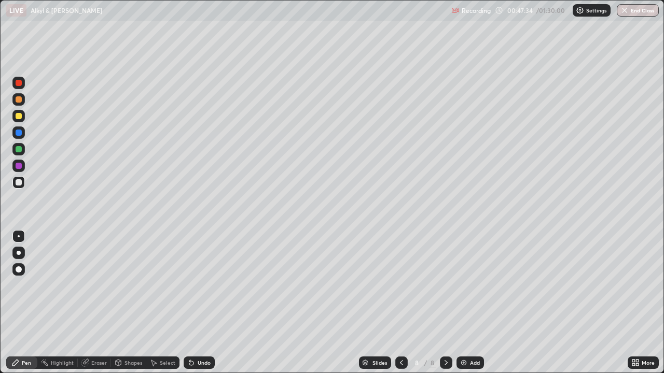
click at [202, 303] on div "Undo" at bounding box center [204, 362] width 13 height 5
click at [203, 303] on div "Undo" at bounding box center [204, 362] width 13 height 5
click at [202, 303] on div "Undo" at bounding box center [204, 362] width 13 height 5
click at [474, 303] on div "Add" at bounding box center [475, 362] width 10 height 5
click at [401, 303] on icon at bounding box center [401, 363] width 8 height 8
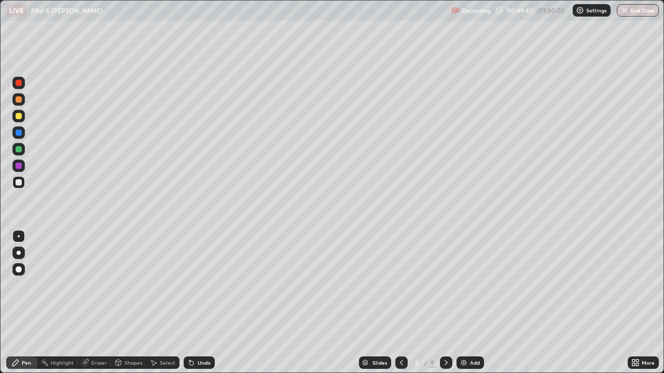
click at [444, 303] on icon at bounding box center [445, 362] width 3 height 5
click at [197, 303] on div "Undo" at bounding box center [199, 363] width 31 height 12
click at [200, 303] on div "Undo" at bounding box center [204, 362] width 13 height 5
click at [201, 303] on div "Undo" at bounding box center [204, 362] width 13 height 5
click at [204, 303] on div "Undo" at bounding box center [199, 363] width 31 height 12
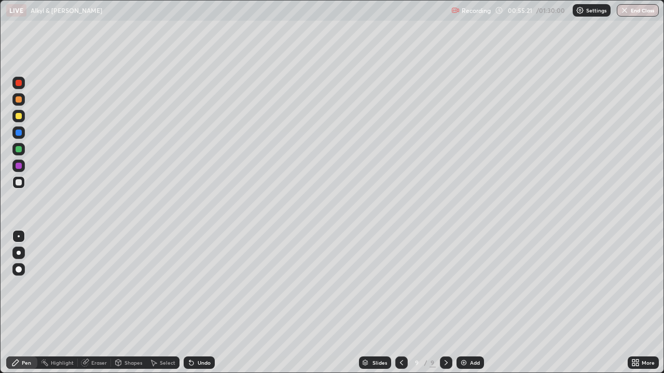
click at [474, 303] on div "Add" at bounding box center [475, 362] width 10 height 5
click at [88, 303] on icon at bounding box center [86, 361] width 6 height 5
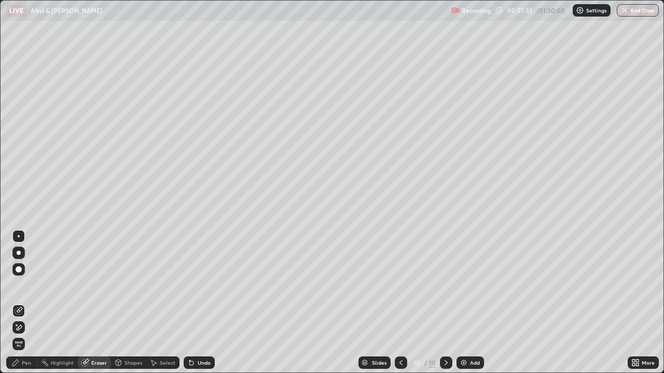
click at [22, 303] on div "Pen" at bounding box center [26, 362] width 9 height 5
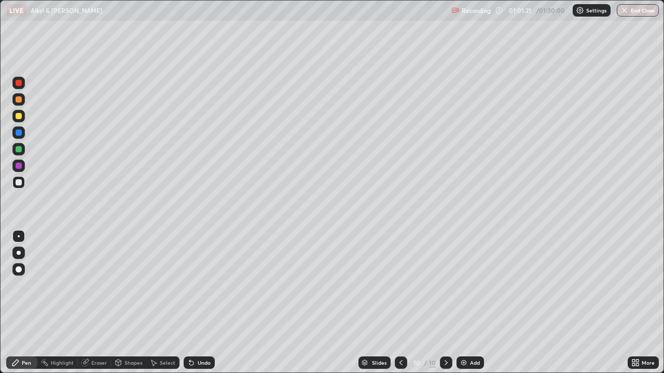
click at [94, 303] on div "Eraser" at bounding box center [99, 362] width 16 height 5
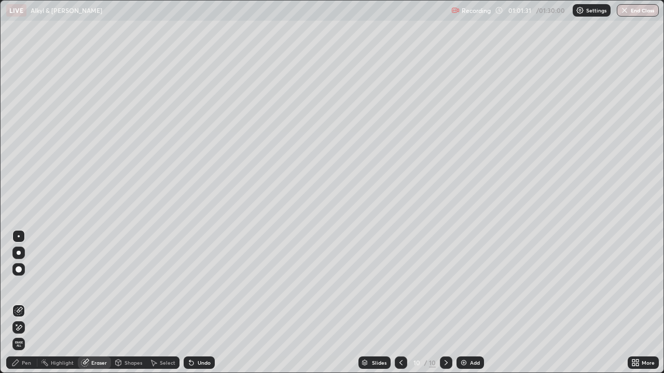
click at [28, 303] on div "Pen" at bounding box center [26, 362] width 9 height 5
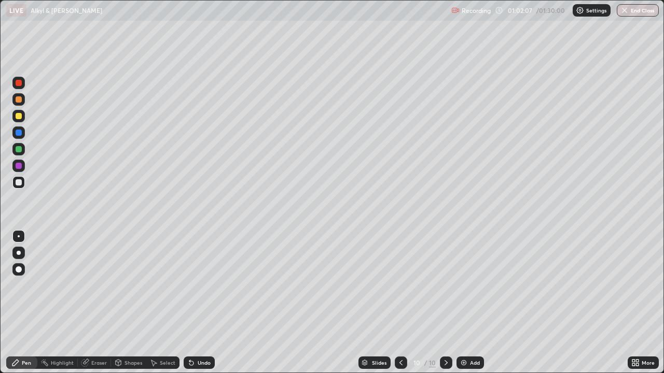
click at [204, 303] on div "Undo" at bounding box center [204, 362] width 13 height 5
click at [104, 303] on div "Eraser" at bounding box center [94, 363] width 33 height 12
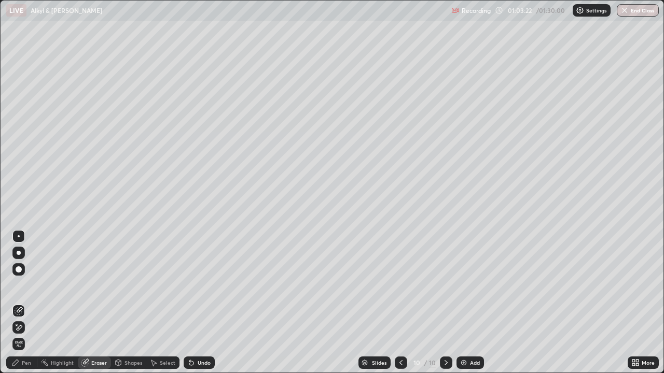
click at [23, 303] on div "Pen" at bounding box center [26, 362] width 9 height 5
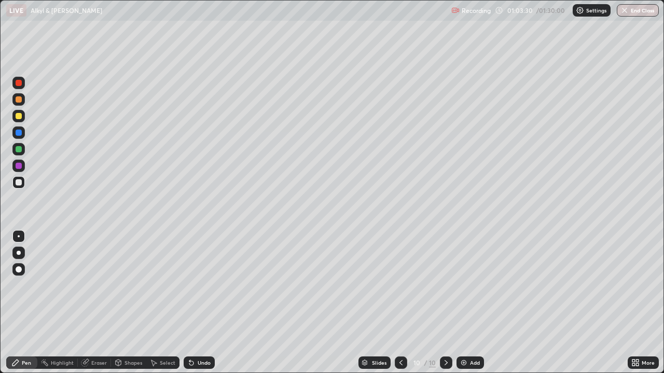
click at [466, 303] on img at bounding box center [464, 363] width 8 height 8
click at [199, 303] on div "Undo" at bounding box center [196, 363] width 35 height 21
click at [197, 303] on div "Undo" at bounding box center [199, 363] width 31 height 12
click at [200, 303] on div "Undo" at bounding box center [204, 362] width 13 height 5
click at [195, 303] on div "Undo" at bounding box center [199, 363] width 31 height 12
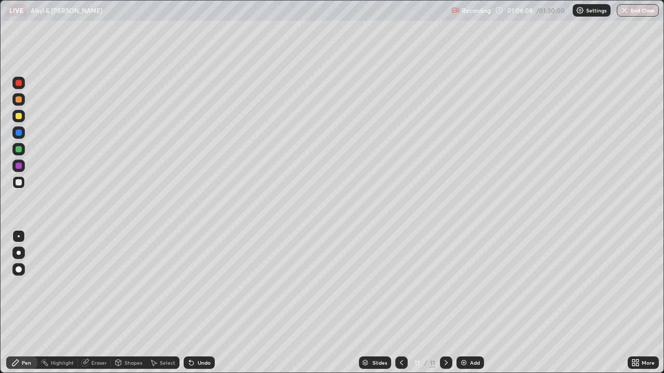
click at [196, 303] on div "Undo" at bounding box center [199, 363] width 31 height 12
click at [402, 303] on icon at bounding box center [401, 363] width 8 height 8
click at [445, 303] on icon at bounding box center [446, 363] width 8 height 8
click at [472, 303] on div "Add" at bounding box center [475, 362] width 10 height 5
click at [202, 303] on div "Undo" at bounding box center [204, 362] width 13 height 5
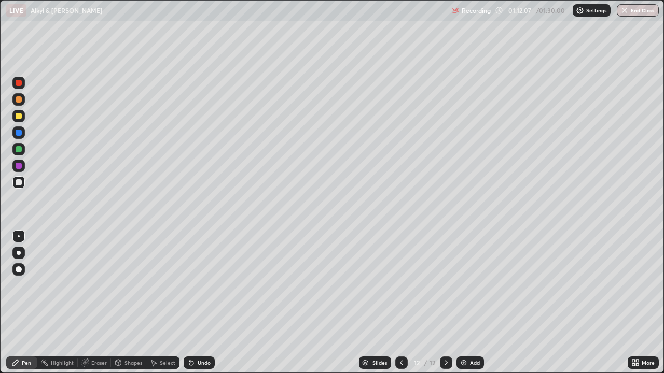
click at [201, 303] on div "Undo" at bounding box center [199, 363] width 31 height 12
click at [201, 303] on div "Undo" at bounding box center [204, 362] width 13 height 5
click at [202, 303] on div "Undo" at bounding box center [204, 362] width 13 height 5
click at [471, 303] on div "Add" at bounding box center [475, 362] width 10 height 5
click at [202, 303] on div "Undo" at bounding box center [204, 362] width 13 height 5
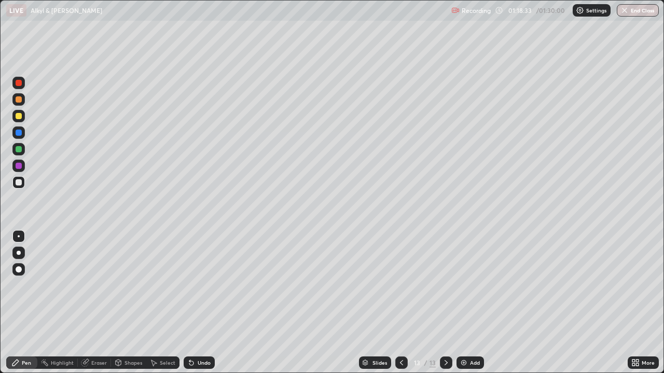
click at [194, 303] on div "Undo" at bounding box center [199, 363] width 31 height 12
click at [90, 303] on div "Eraser" at bounding box center [94, 363] width 33 height 12
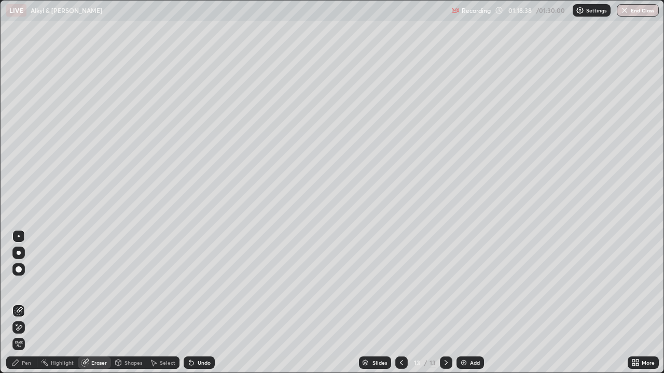
click at [21, 303] on div "Pen" at bounding box center [21, 363] width 31 height 12
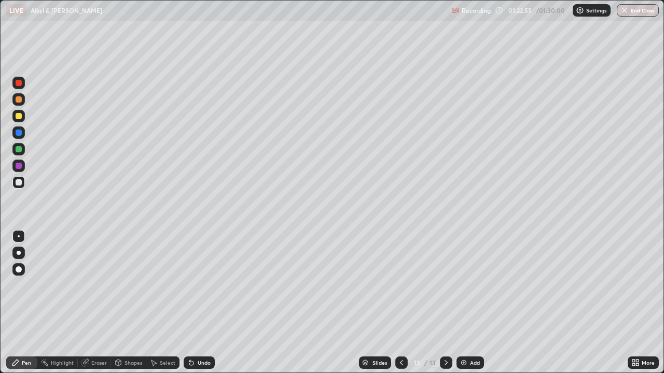
click at [637, 15] on button "End Class" at bounding box center [638, 10] width 42 height 12
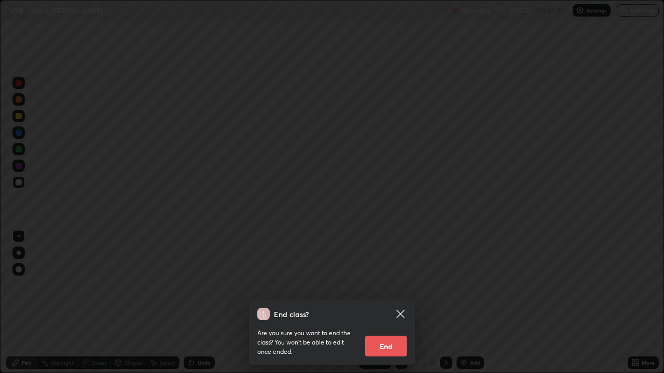
click at [387, 303] on button "End" at bounding box center [385, 346] width 41 height 21
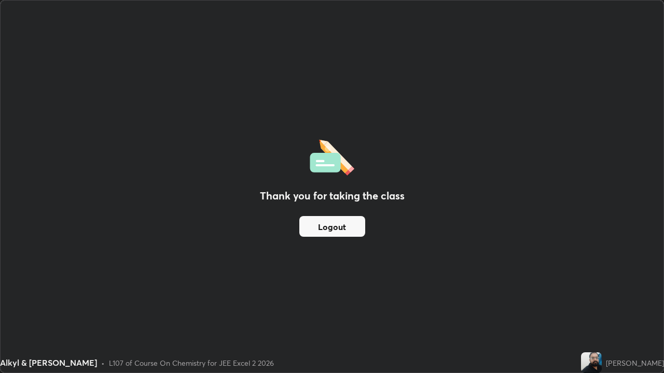
click at [317, 224] on button "Logout" at bounding box center [332, 226] width 66 height 21
